Goal: Information Seeking & Learning: Find specific fact

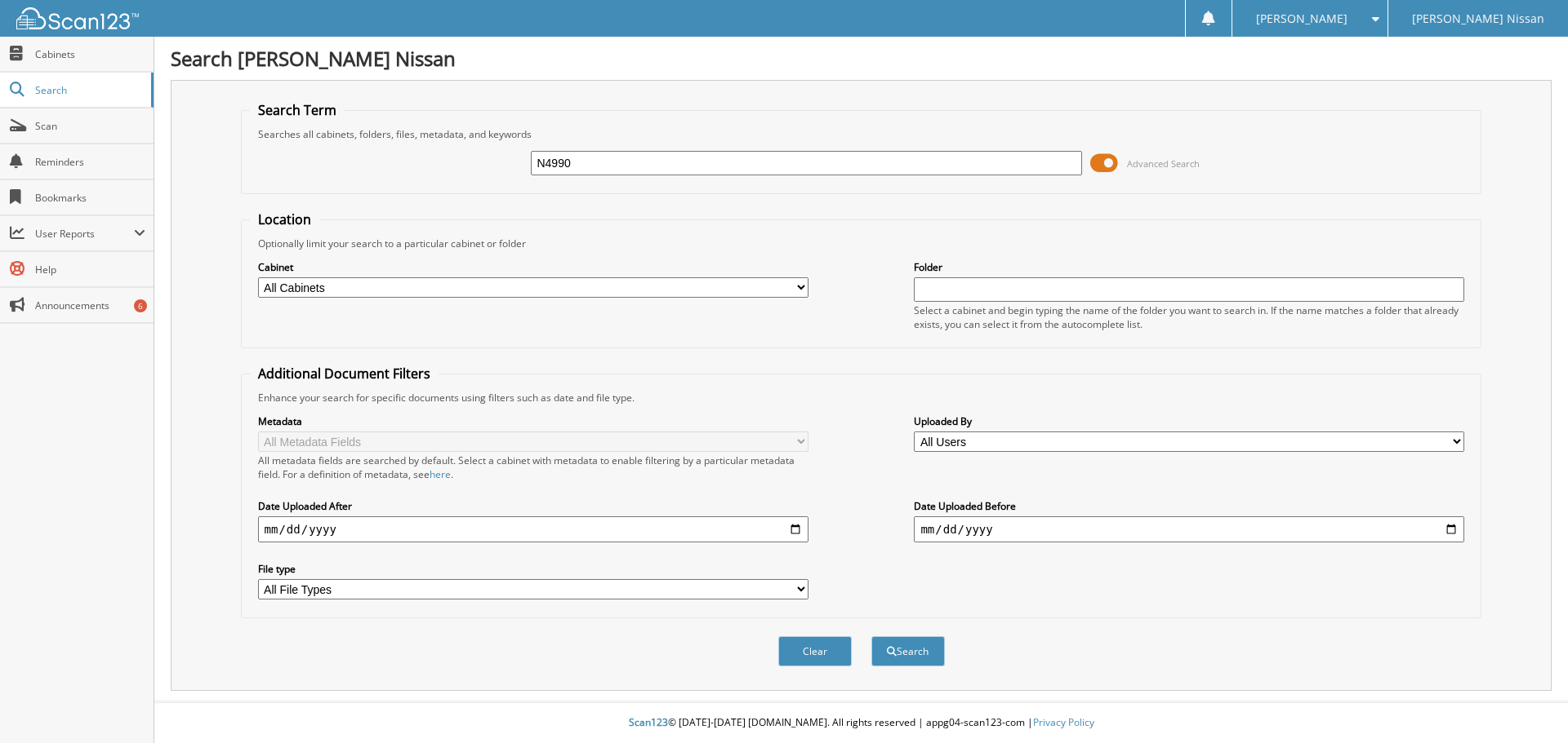
type input "N4990"
click at [871, 637] on button "Search" at bounding box center [907, 652] width 74 height 30
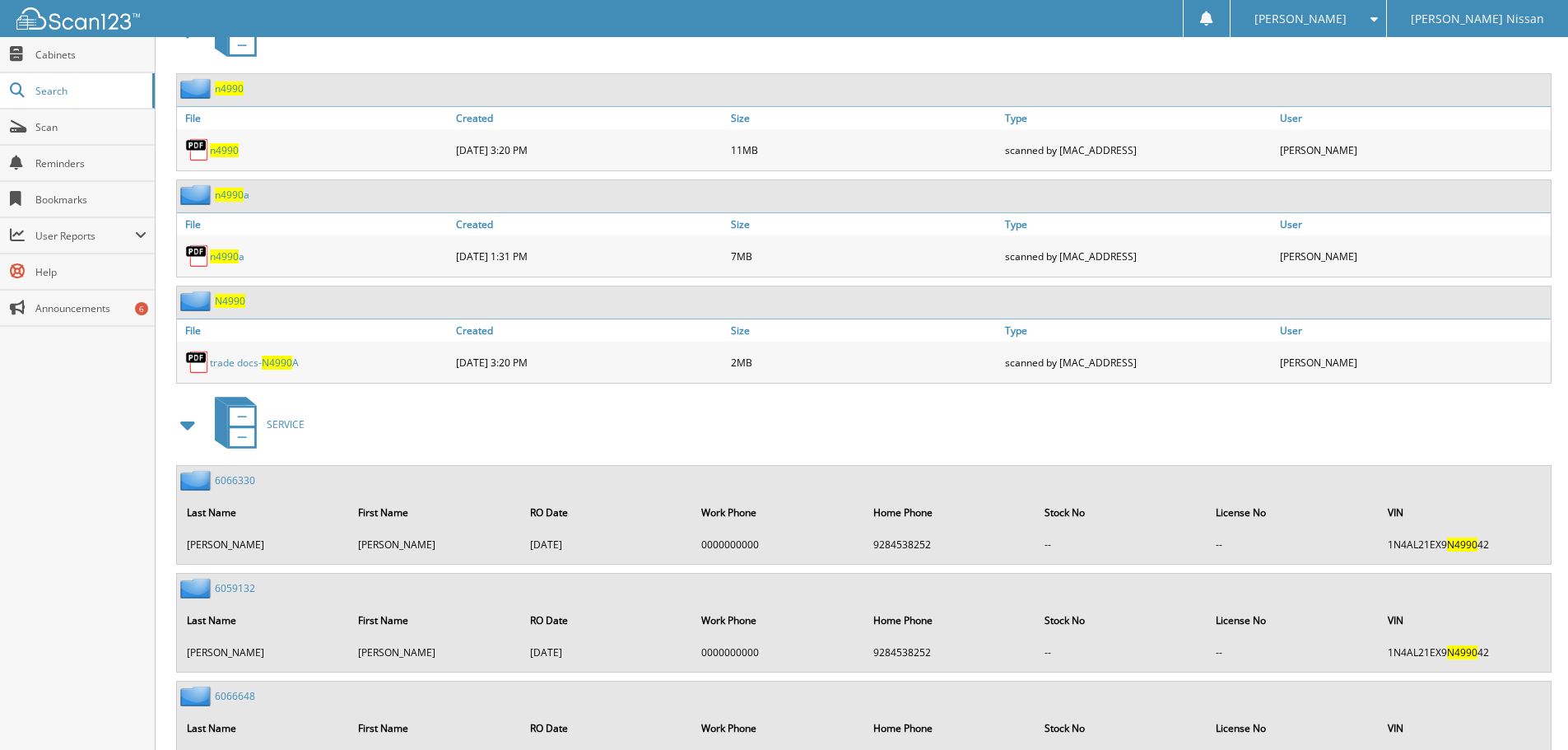
scroll to position [597, 0]
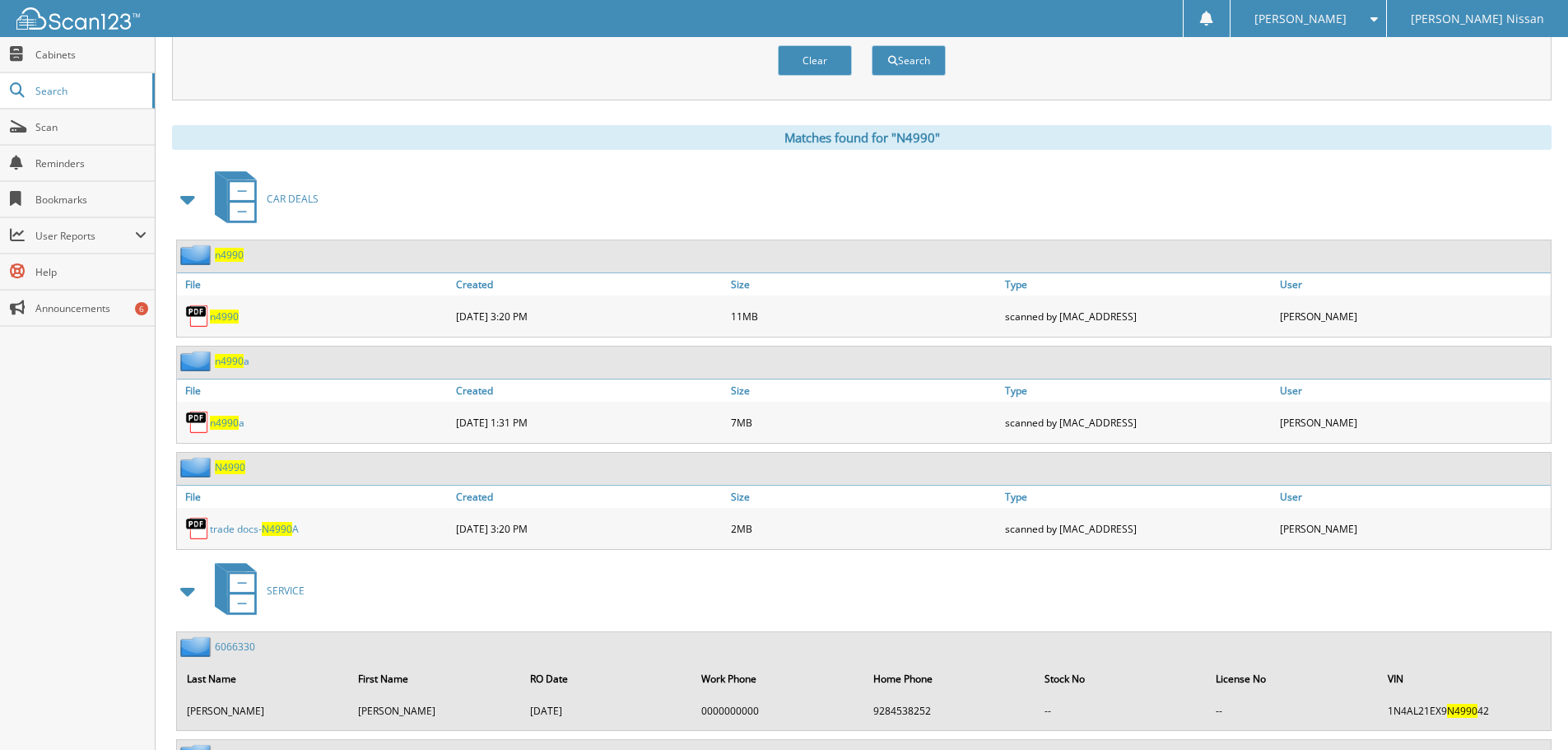
click at [230, 257] on span "n4990" at bounding box center [229, 255] width 29 height 14
